Goal: Use online tool/utility: Utilize a website feature to perform a specific function

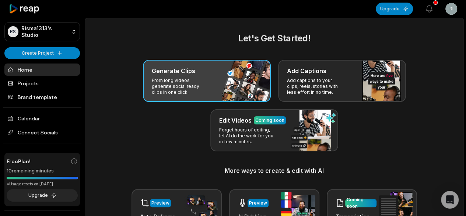
click at [224, 84] on div "Generate Clips From long videos generate social ready clips in one click." at bounding box center [207, 81] width 128 height 42
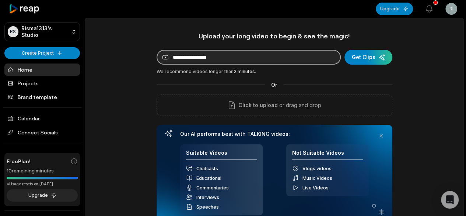
click at [281, 58] on input at bounding box center [249, 57] width 184 height 15
paste input "**********"
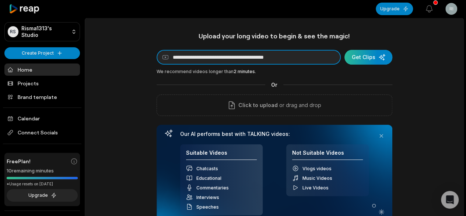
type input "**********"
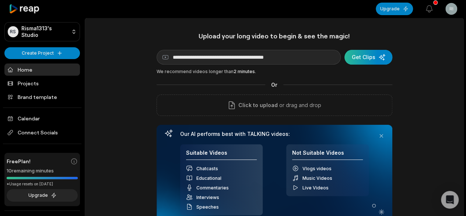
click at [364, 56] on div "submit" at bounding box center [369, 57] width 48 height 15
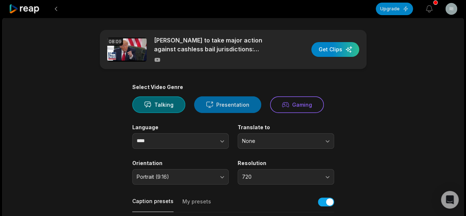
click at [216, 98] on button "Presentation" at bounding box center [227, 104] width 67 height 17
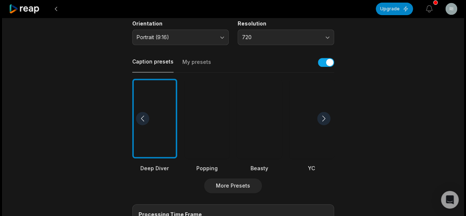
scroll to position [148, 0]
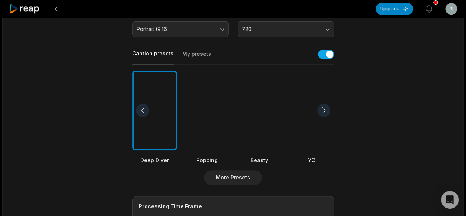
click at [274, 123] on div at bounding box center [259, 110] width 45 height 80
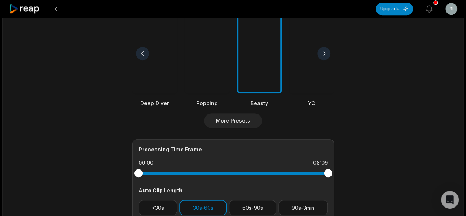
scroll to position [258, 0]
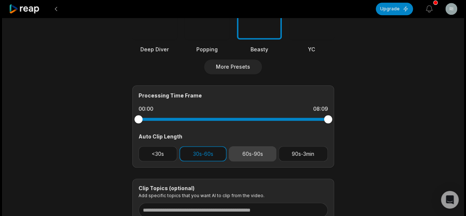
click at [244, 154] on button "60s-90s" at bounding box center [253, 153] width 48 height 15
click at [215, 151] on button "30s-60s" at bounding box center [203, 153] width 47 height 15
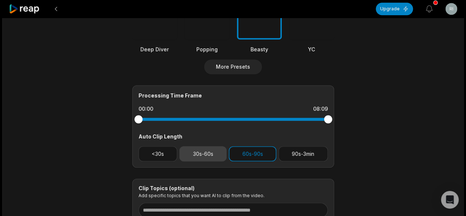
click at [215, 152] on button "30s-60s" at bounding box center [203, 153] width 47 height 15
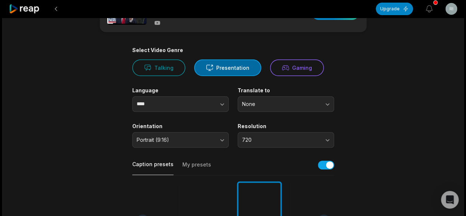
scroll to position [0, 0]
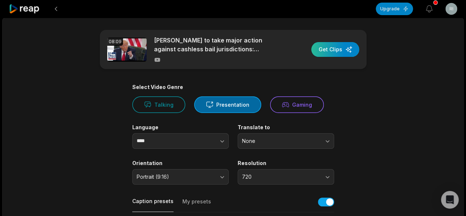
click at [343, 51] on div "button" at bounding box center [336, 49] width 48 height 15
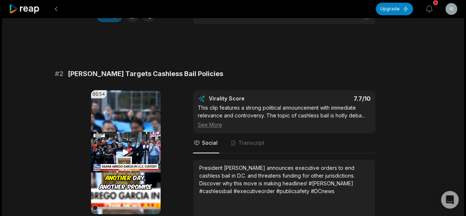
scroll to position [148, 0]
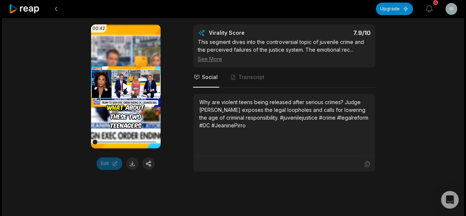
click at [125, 86] on icon at bounding box center [126, 86] width 6 height 6
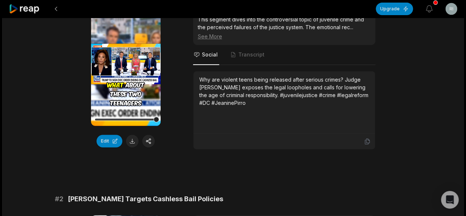
scroll to position [51, 0]
